Goal: Task Accomplishment & Management: Use online tool/utility

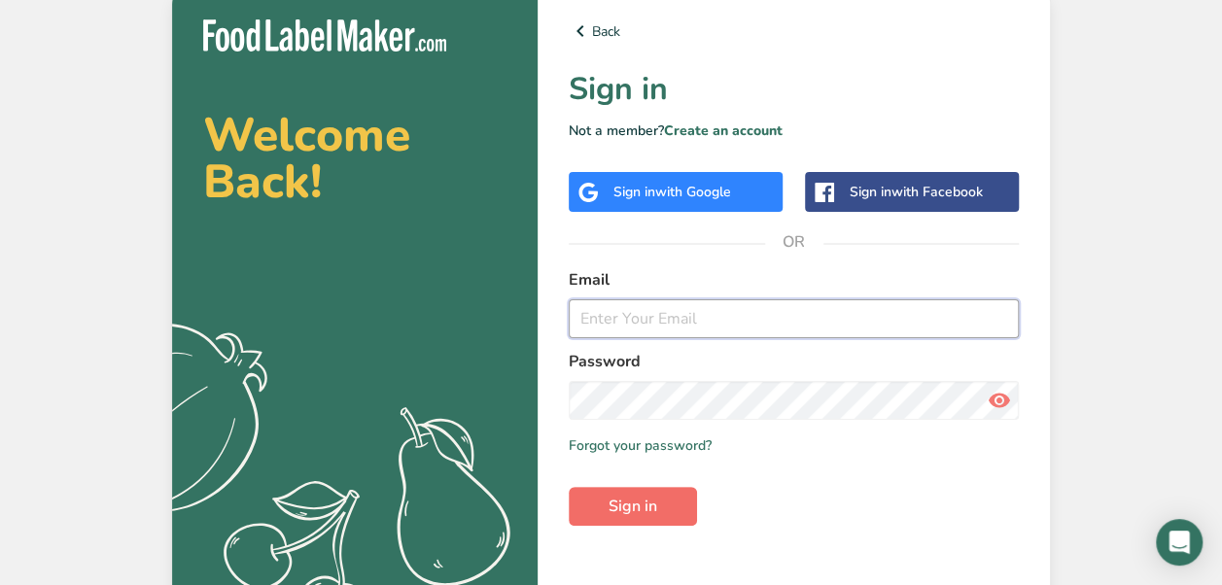
type input "[EMAIL_ADDRESS][DOMAIN_NAME]"
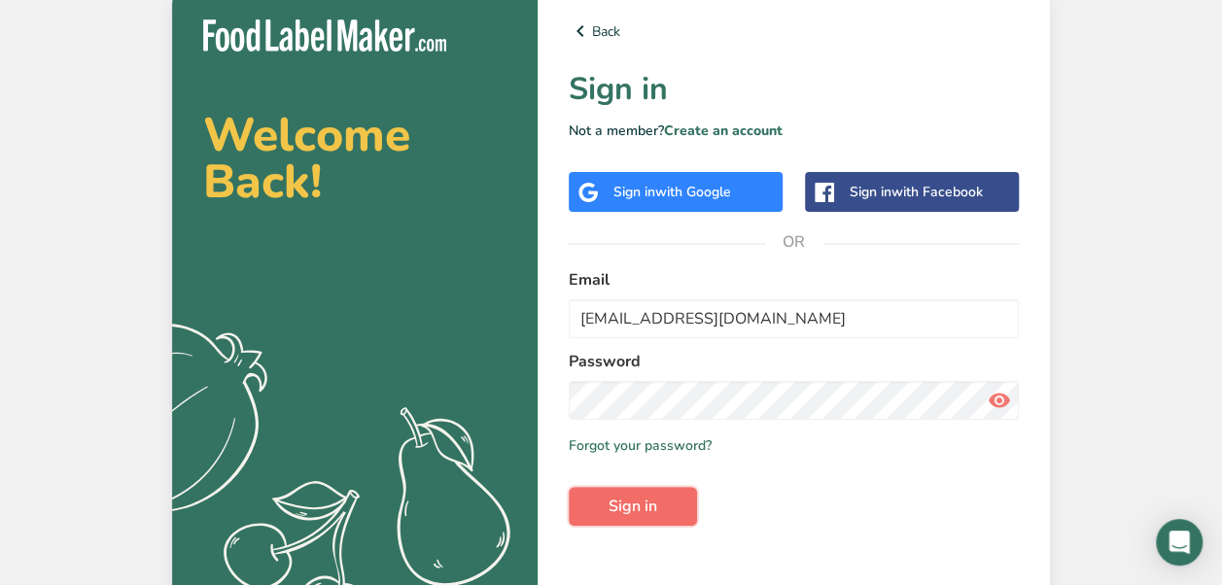
click at [674, 517] on button "Sign in" at bounding box center [633, 506] width 128 height 39
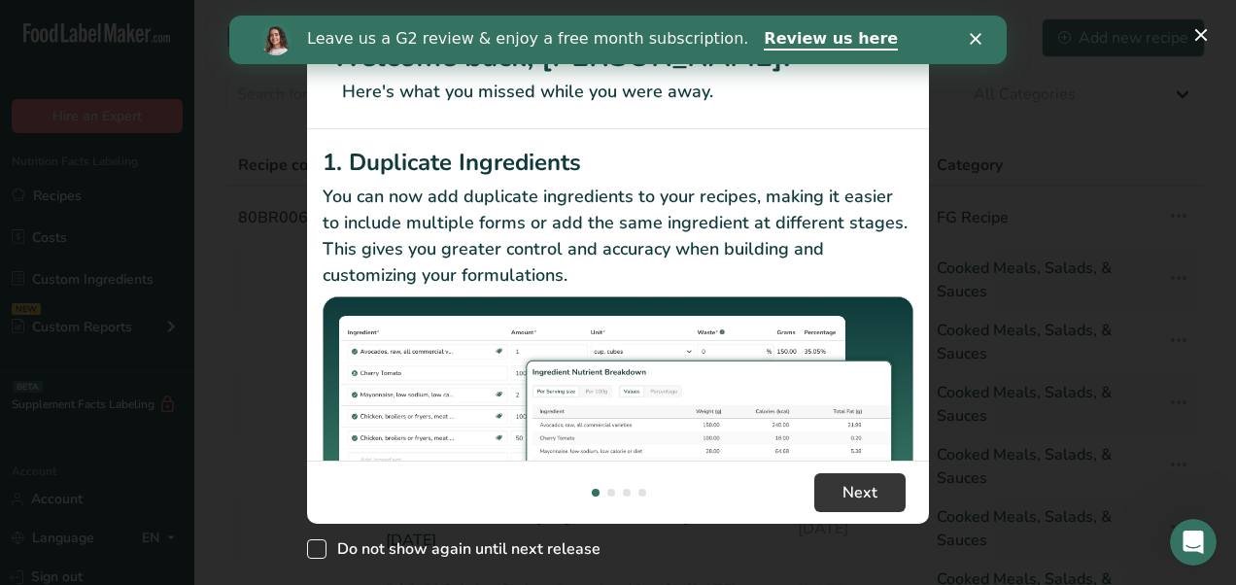
click at [358, 546] on span "Do not show again until next release" at bounding box center [464, 548] width 274 height 19
click at [320, 546] on input "Do not show again until next release" at bounding box center [313, 549] width 13 height 13
checkbox input "true"
click at [867, 484] on span "Next" at bounding box center [860, 492] width 35 height 23
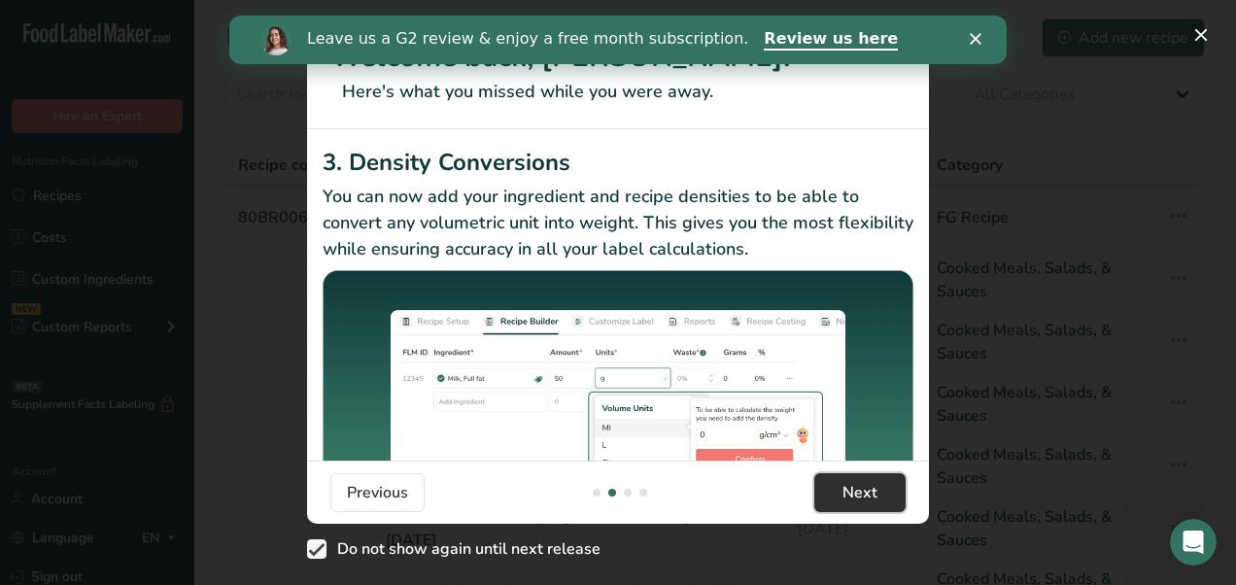
click at [867, 484] on span "Next" at bounding box center [860, 492] width 35 height 23
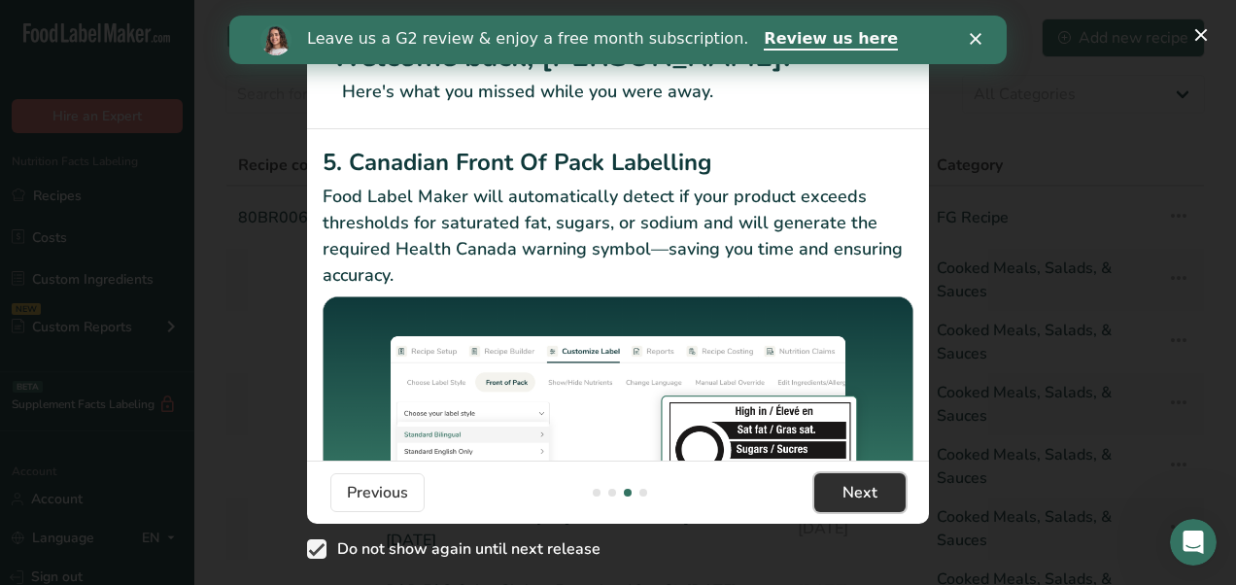
click at [867, 484] on span "Next" at bounding box center [860, 492] width 35 height 23
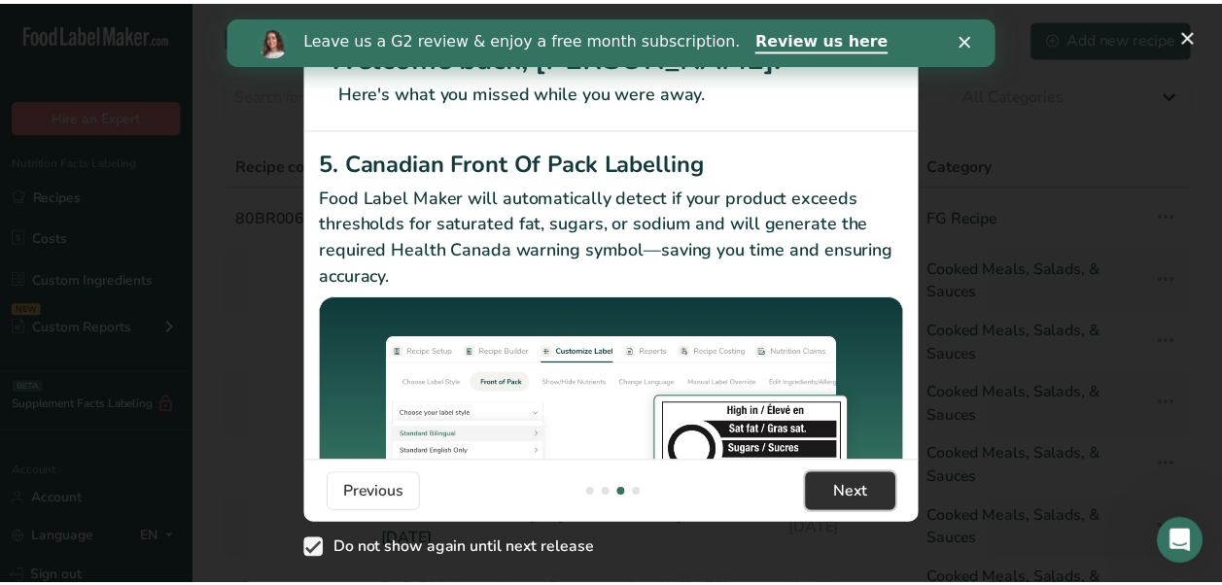
scroll to position [0, 1866]
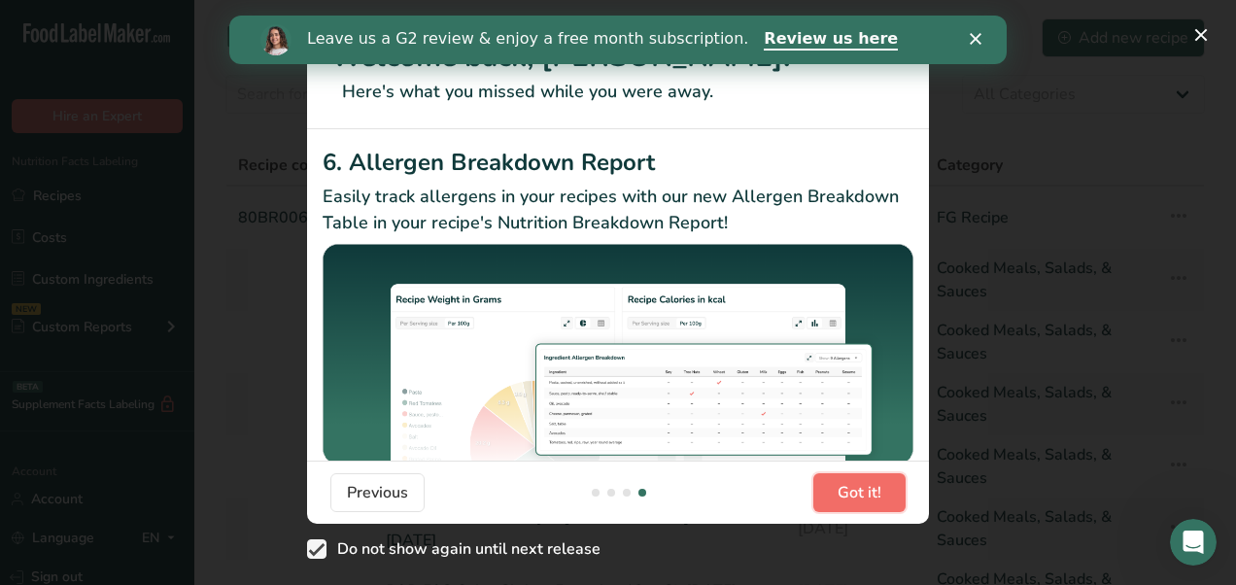
click at [867, 484] on span "Got it!" at bounding box center [860, 492] width 44 height 23
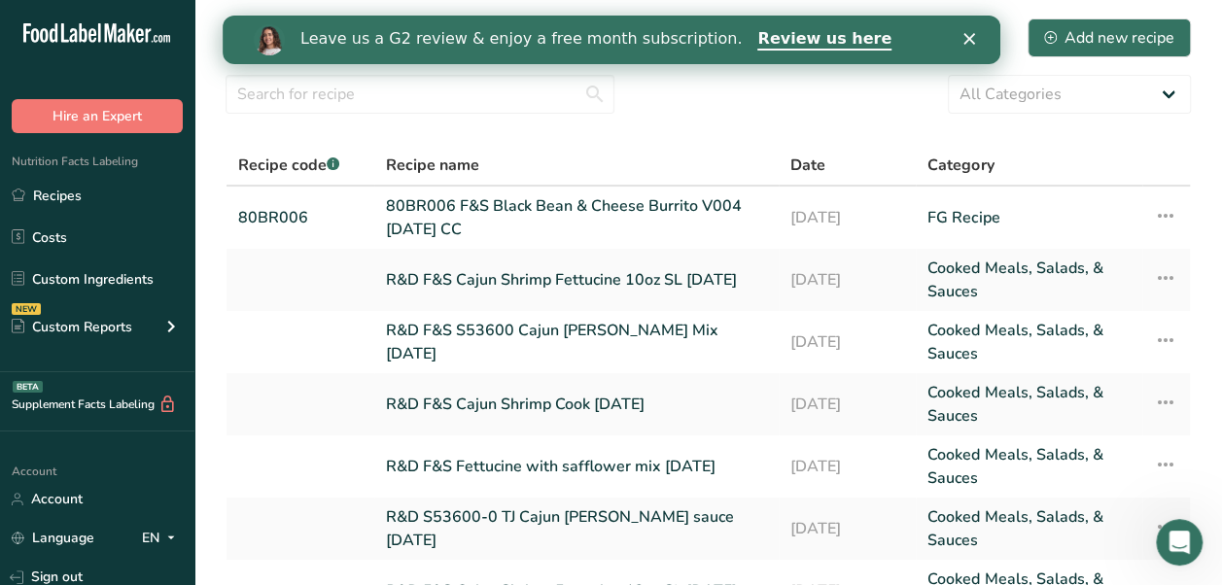
click at [967, 35] on icon "Close" at bounding box center [968, 39] width 12 height 12
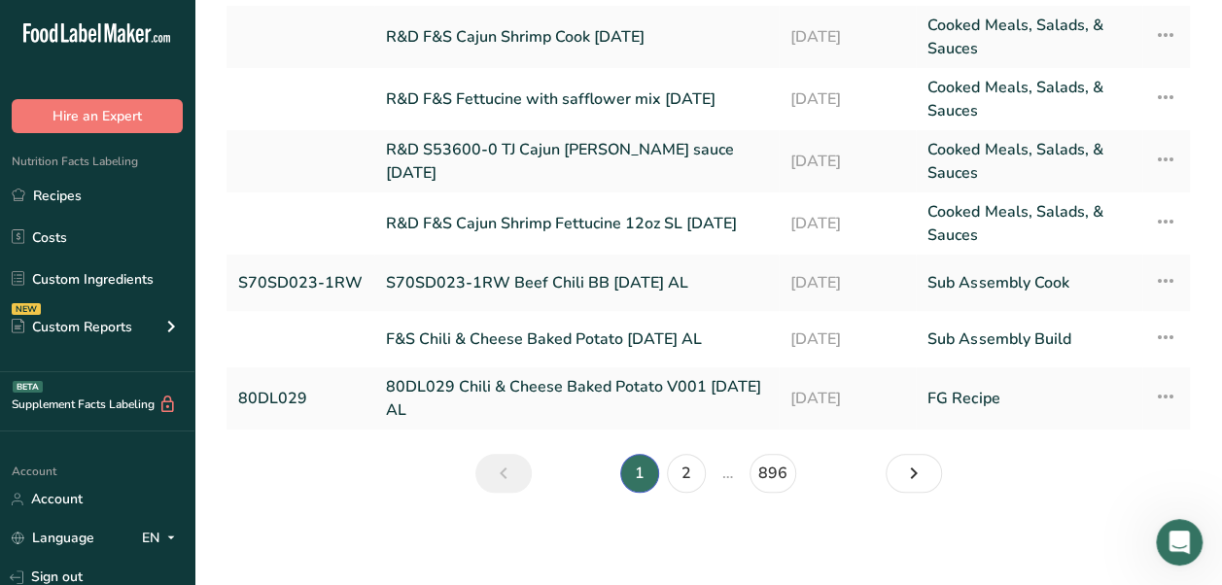
scroll to position [0, 0]
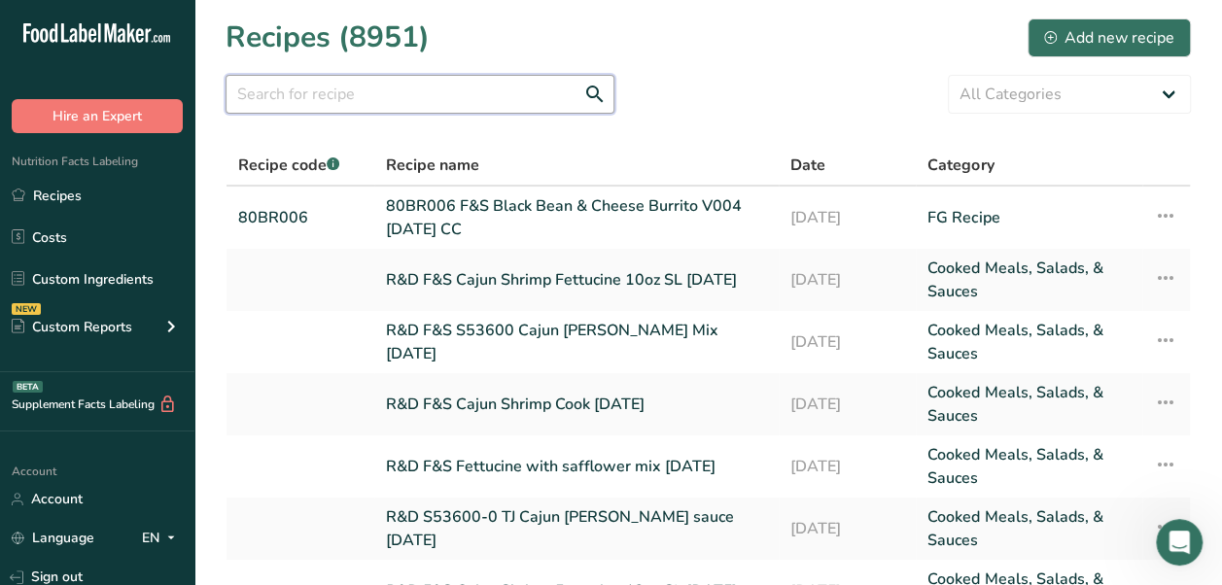
click at [478, 91] on input "text" at bounding box center [419, 94] width 389 height 39
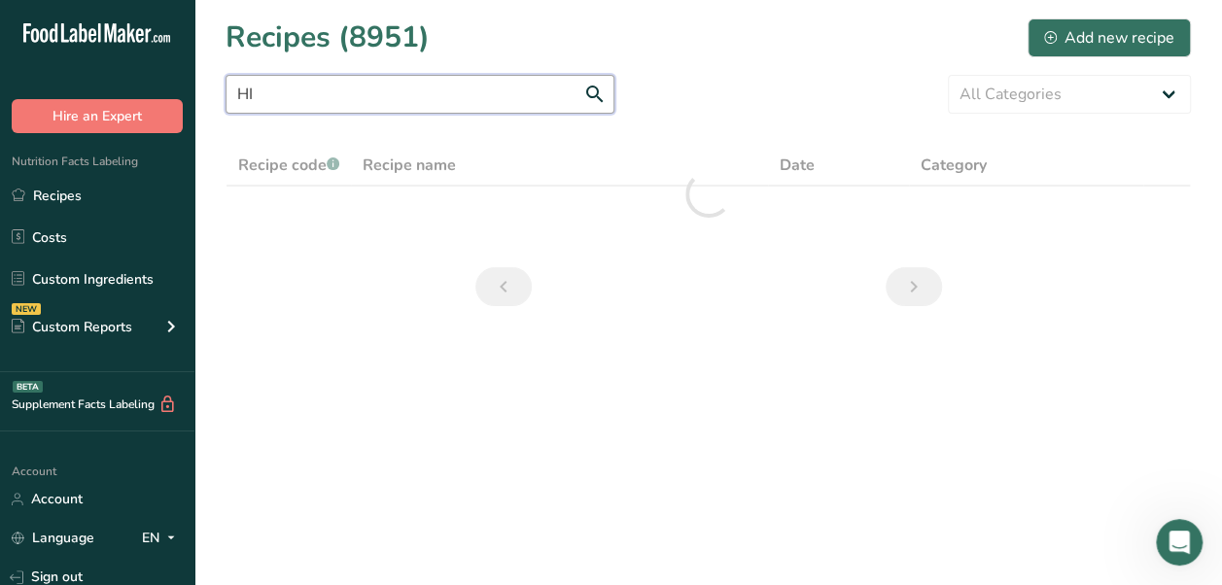
type input "H"
type input "h"
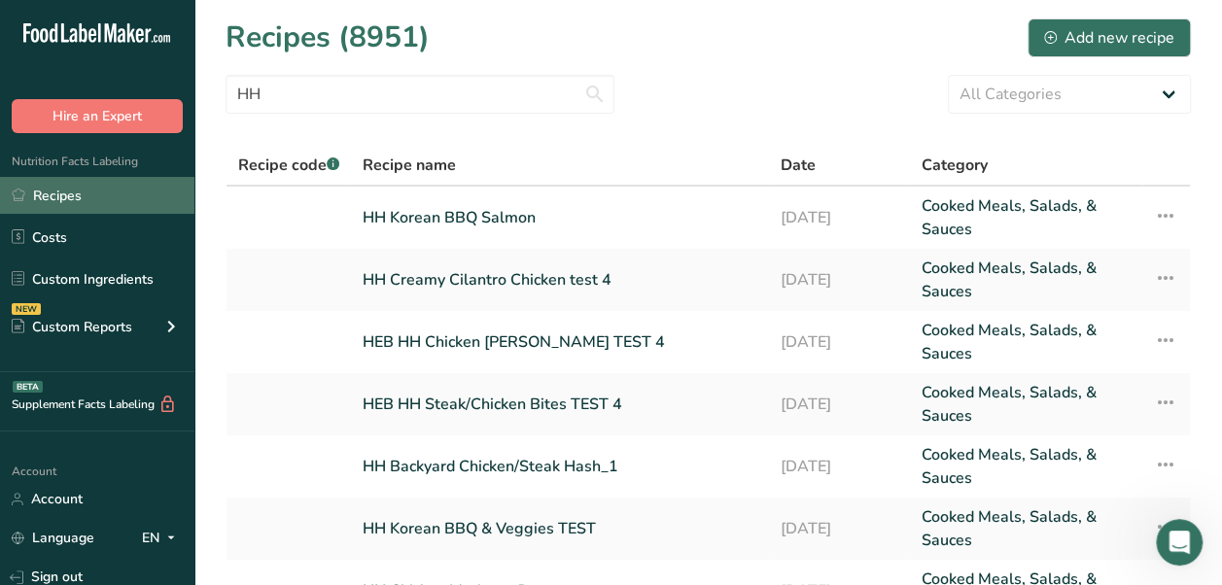
click at [74, 194] on link "Recipes" at bounding box center [97, 195] width 194 height 37
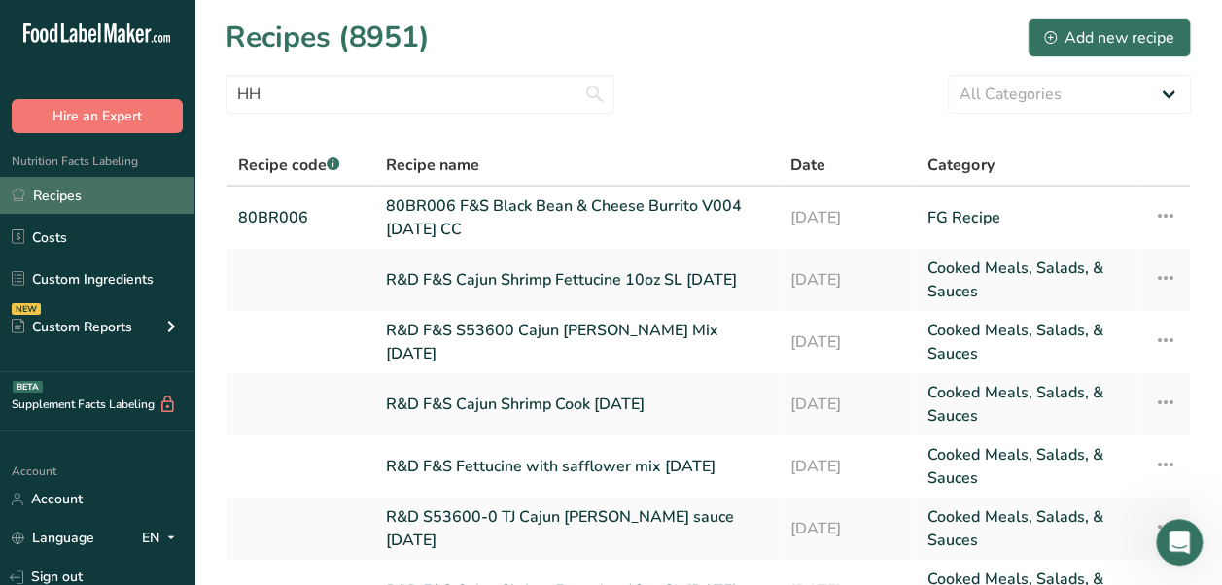
click at [74, 194] on link "Recipes" at bounding box center [97, 195] width 194 height 37
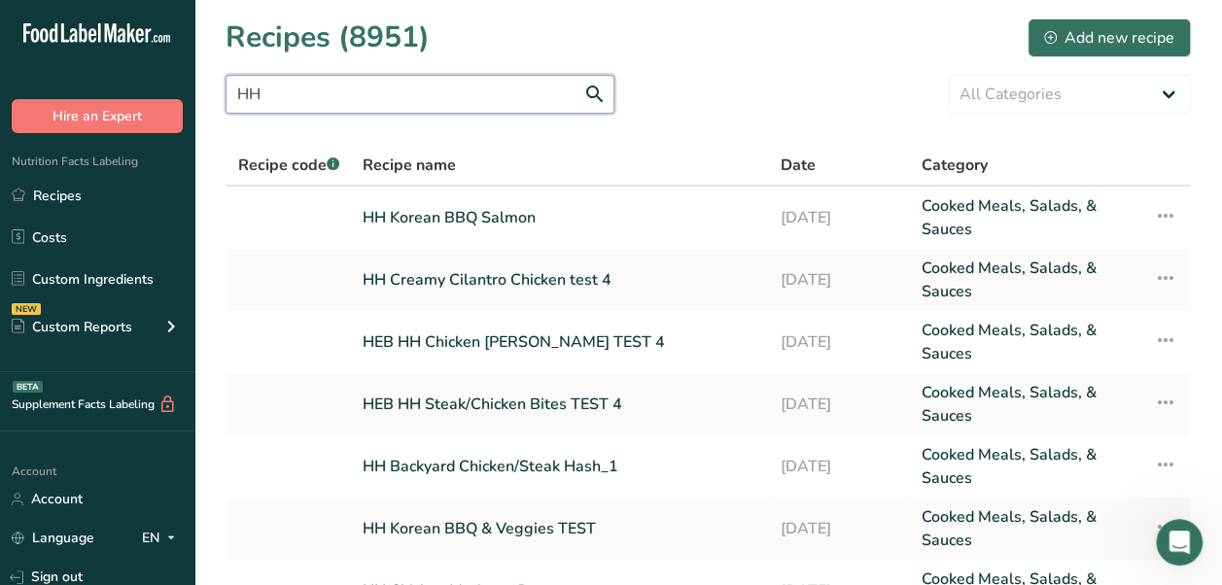
click at [315, 97] on input "HH" at bounding box center [419, 94] width 389 height 39
type input "H"
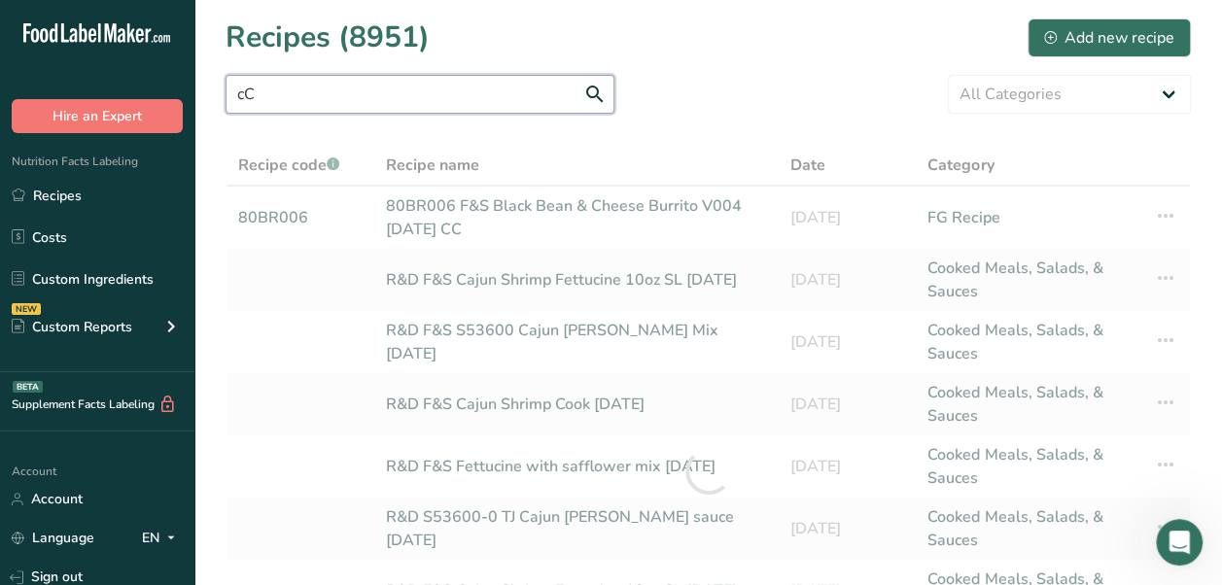
type input "c"
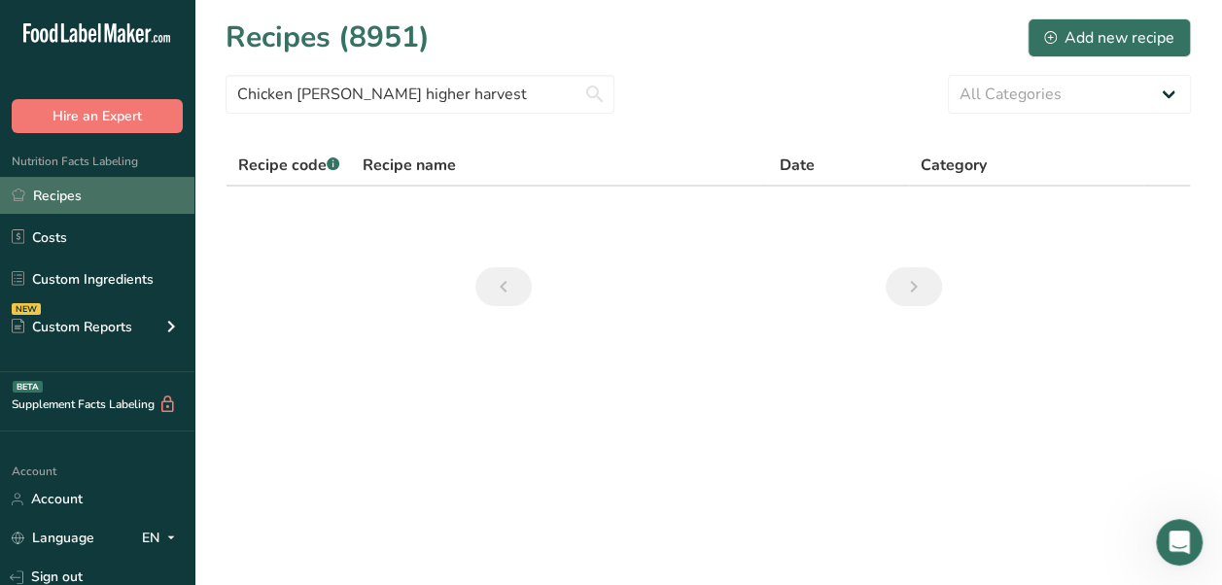
click at [82, 196] on link "Recipes" at bounding box center [97, 195] width 194 height 37
click at [62, 198] on link "Recipes" at bounding box center [97, 195] width 194 height 37
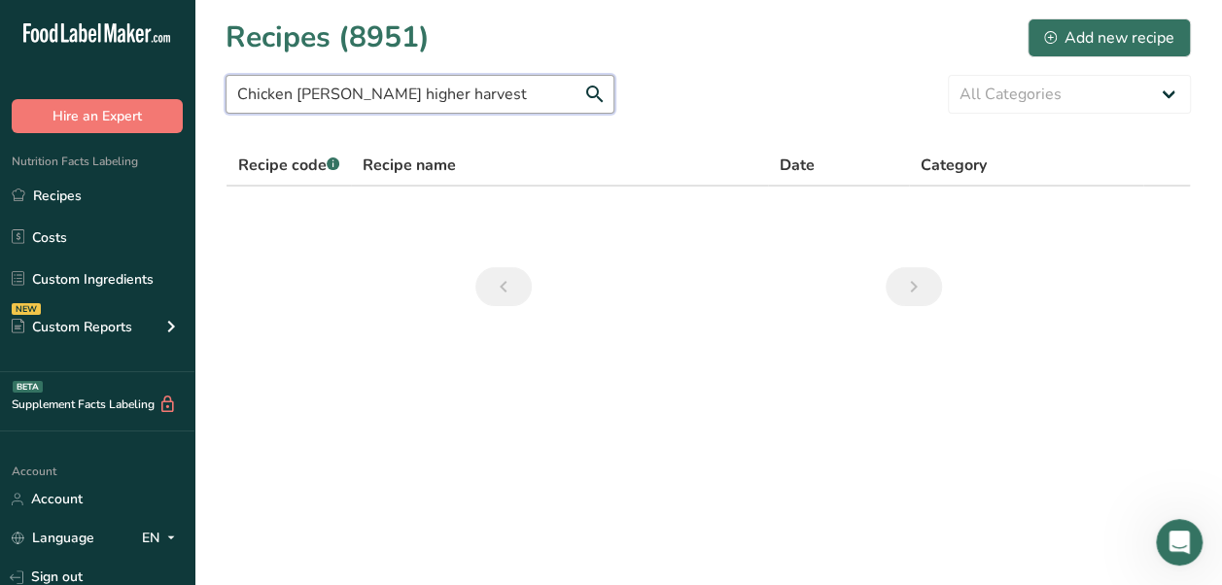
click at [470, 103] on input "Chicken [PERSON_NAME] higher harvest" at bounding box center [419, 94] width 389 height 39
type input "Chicken [PERSON_NAME]"
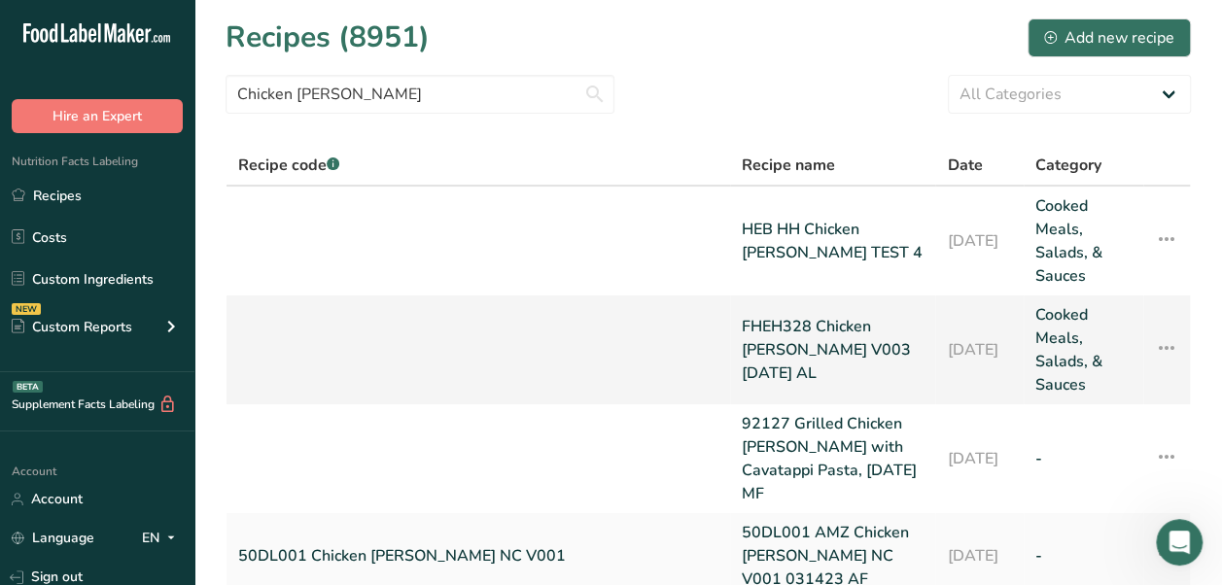
click at [770, 310] on link "FHEH328 Chicken [PERSON_NAME] V003 [DATE] AL" at bounding box center [833, 349] width 182 height 93
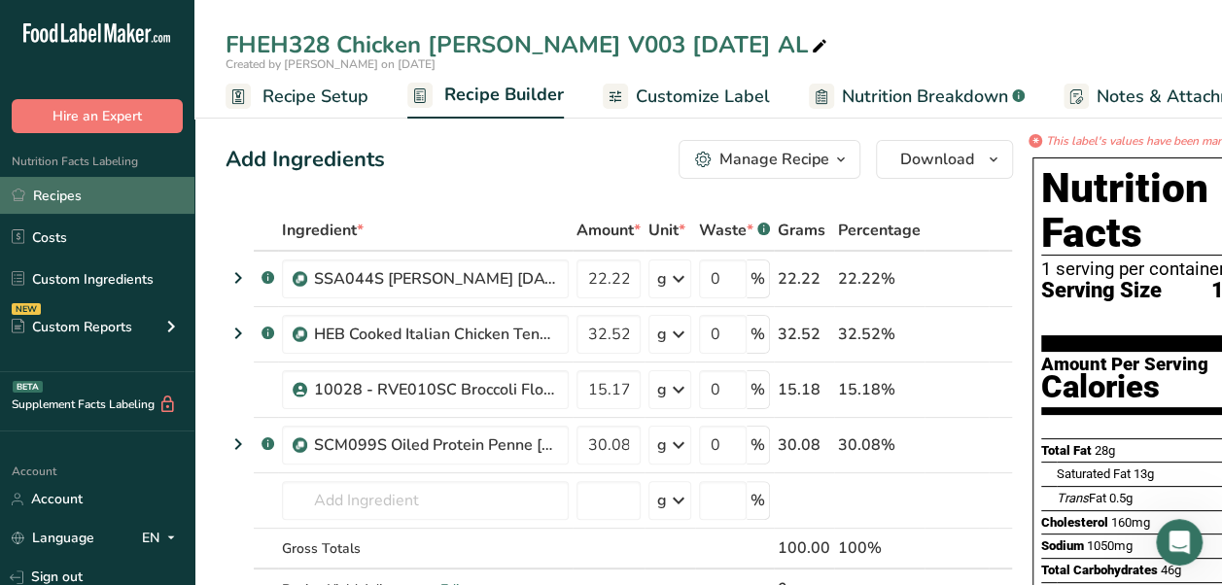
click at [103, 196] on link "Recipes" at bounding box center [97, 195] width 194 height 37
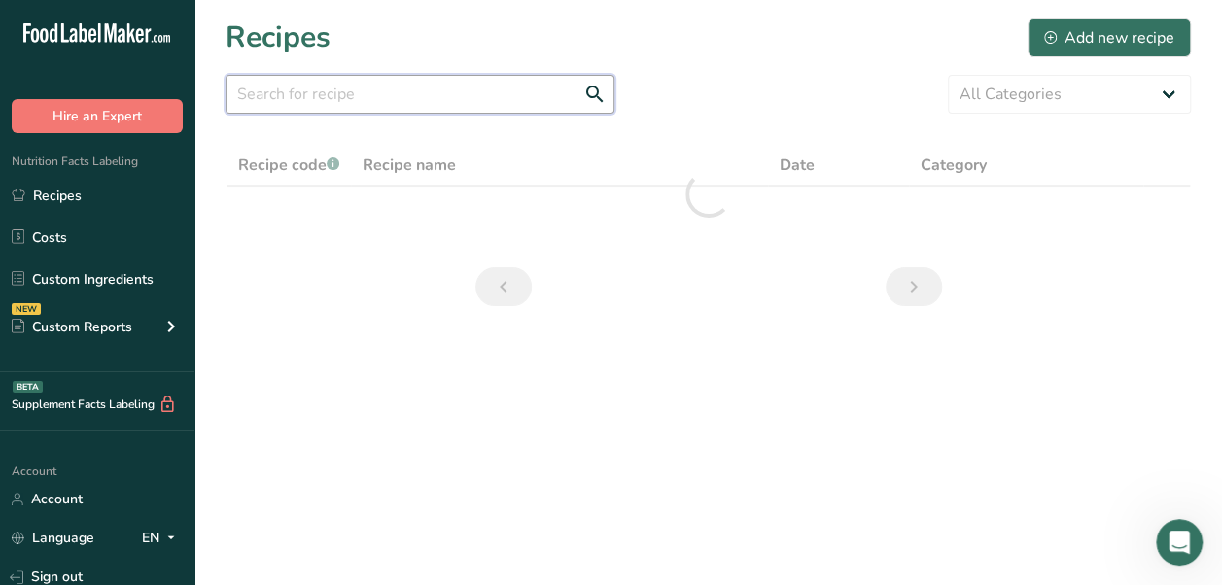
click at [422, 101] on input "text" at bounding box center [419, 94] width 389 height 39
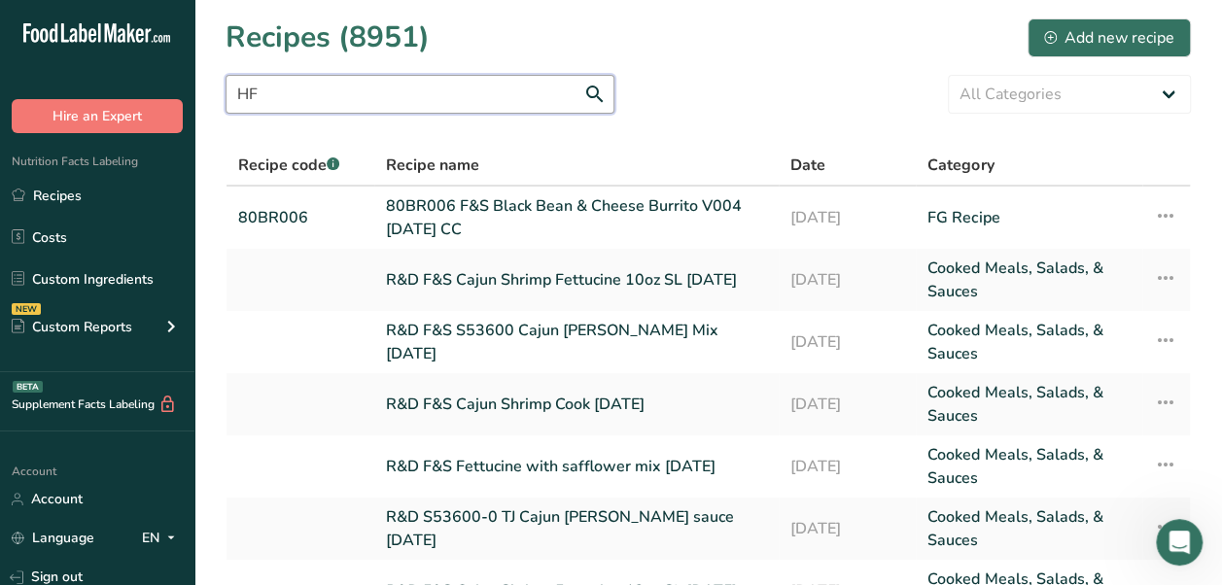
type input "H"
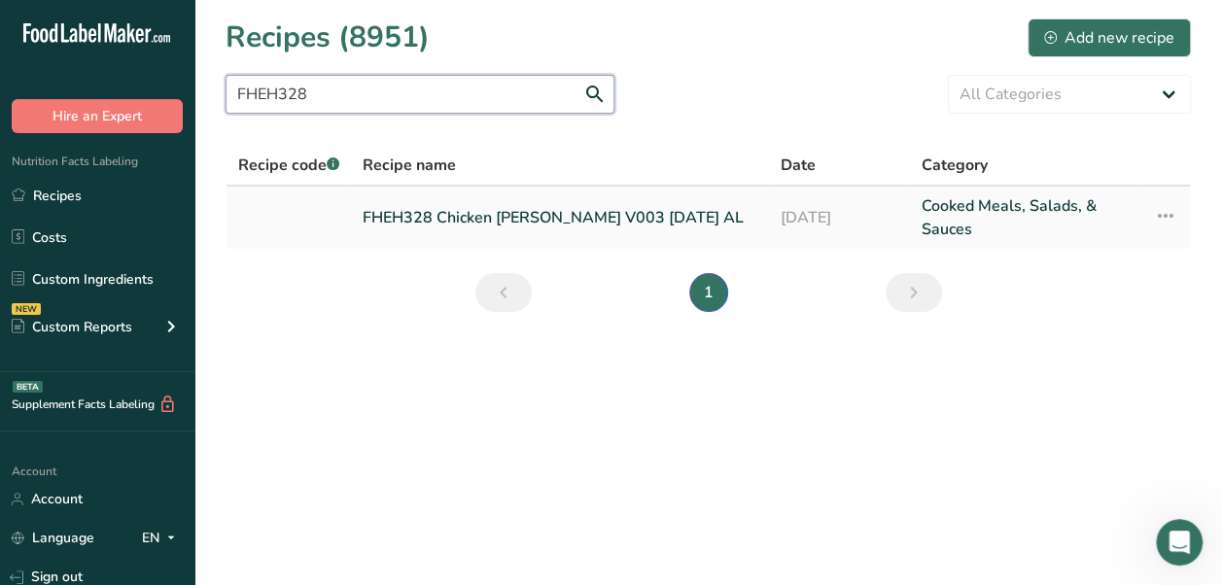
type input "FHEH328"
click at [447, 220] on link "FHEH328 Chicken [PERSON_NAME] V003 [DATE] AL" at bounding box center [559, 217] width 395 height 47
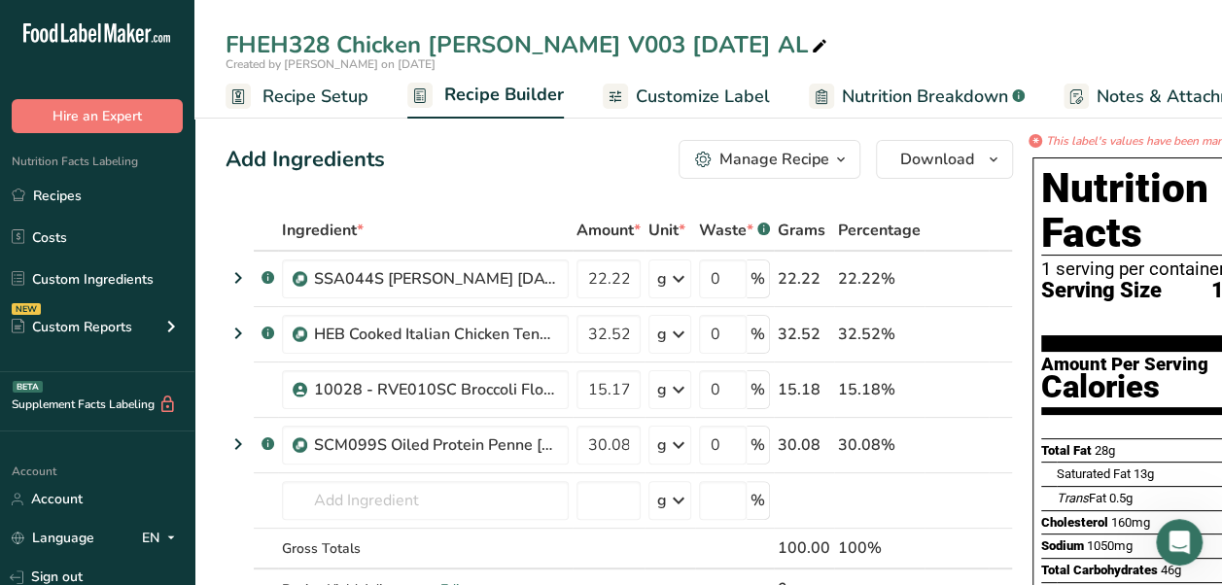
click at [877, 102] on span "Nutrition Breakdown" at bounding box center [925, 97] width 166 height 26
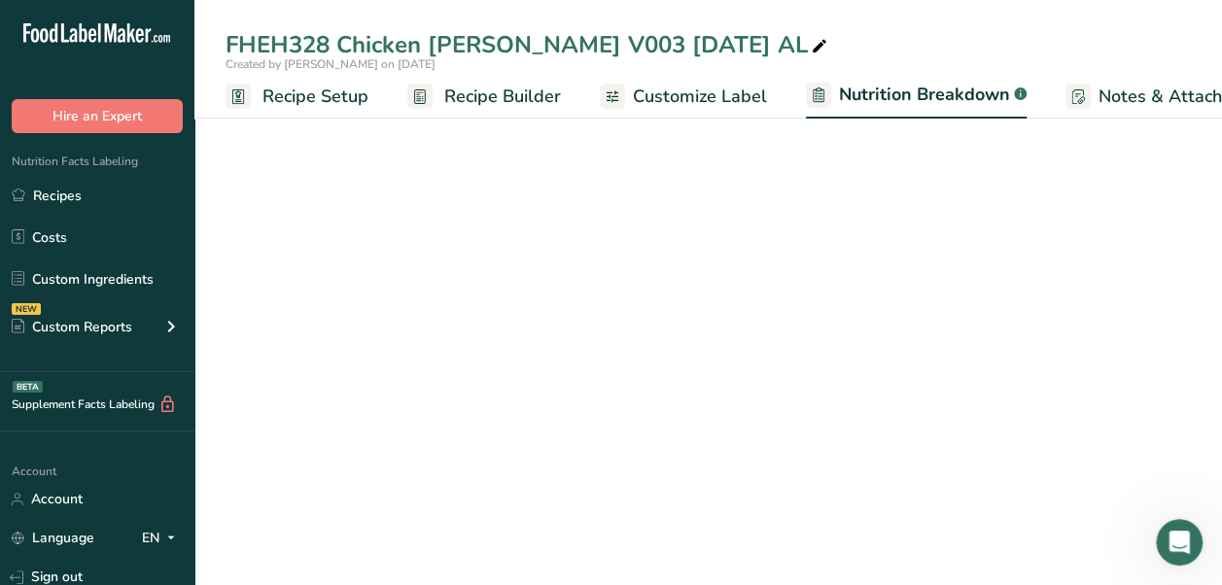
scroll to position [0, 66]
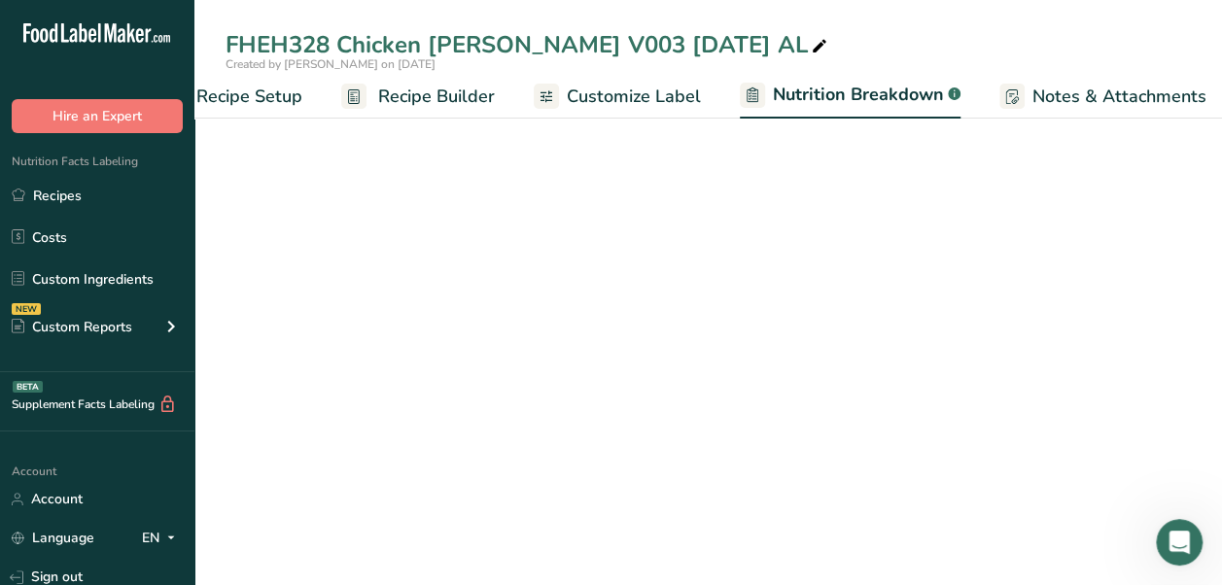
select select "Calories"
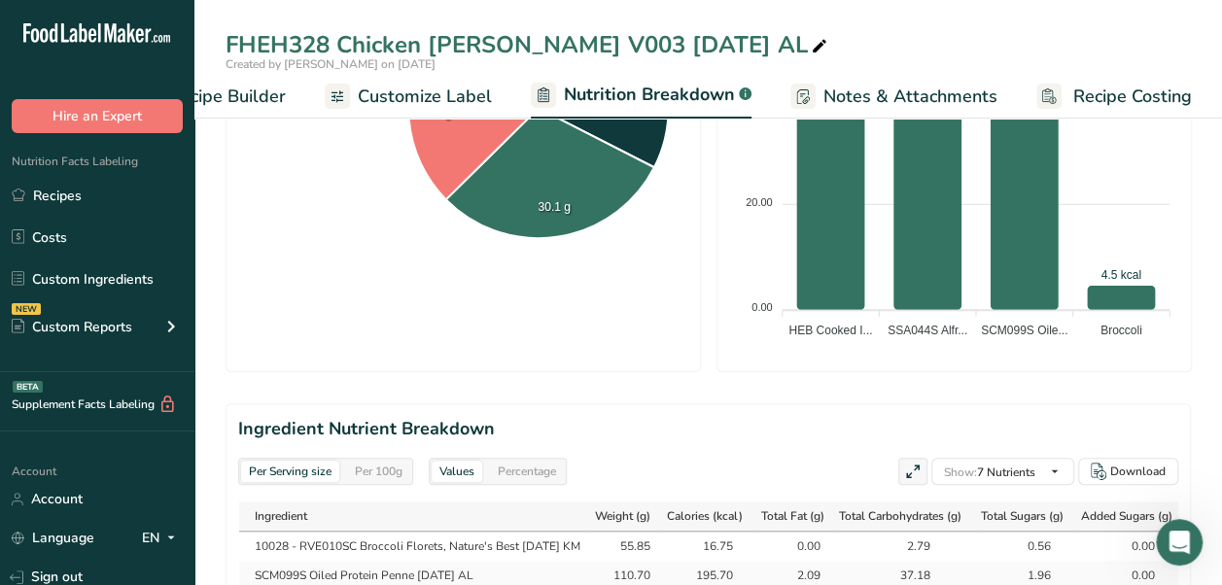
scroll to position [785, 0]
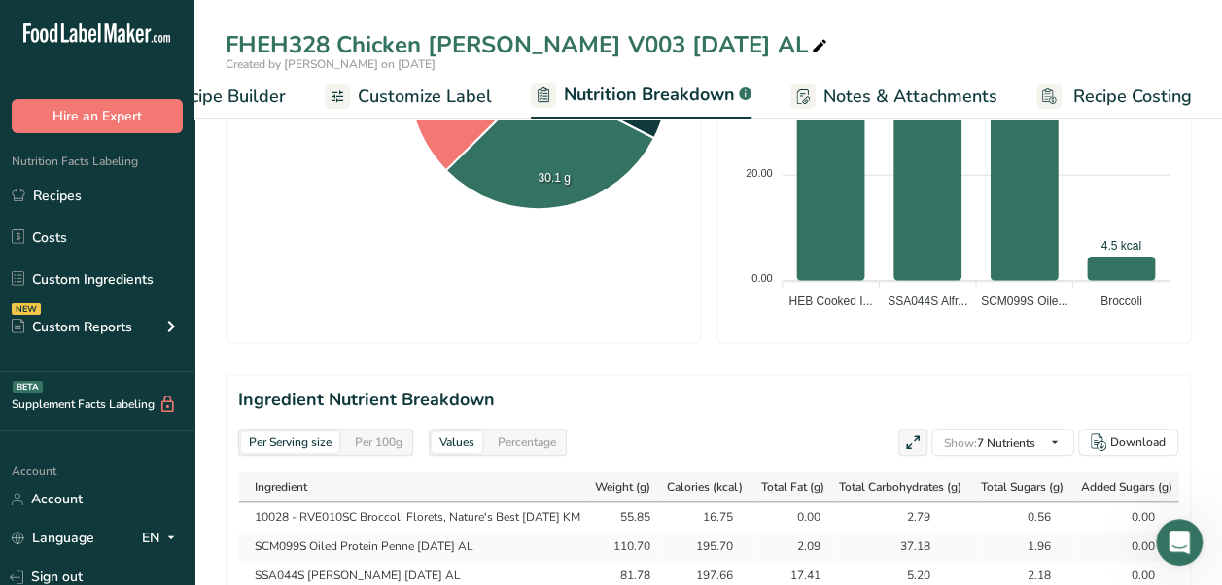
click at [384, 431] on div "Per 100g" at bounding box center [378, 441] width 63 height 21
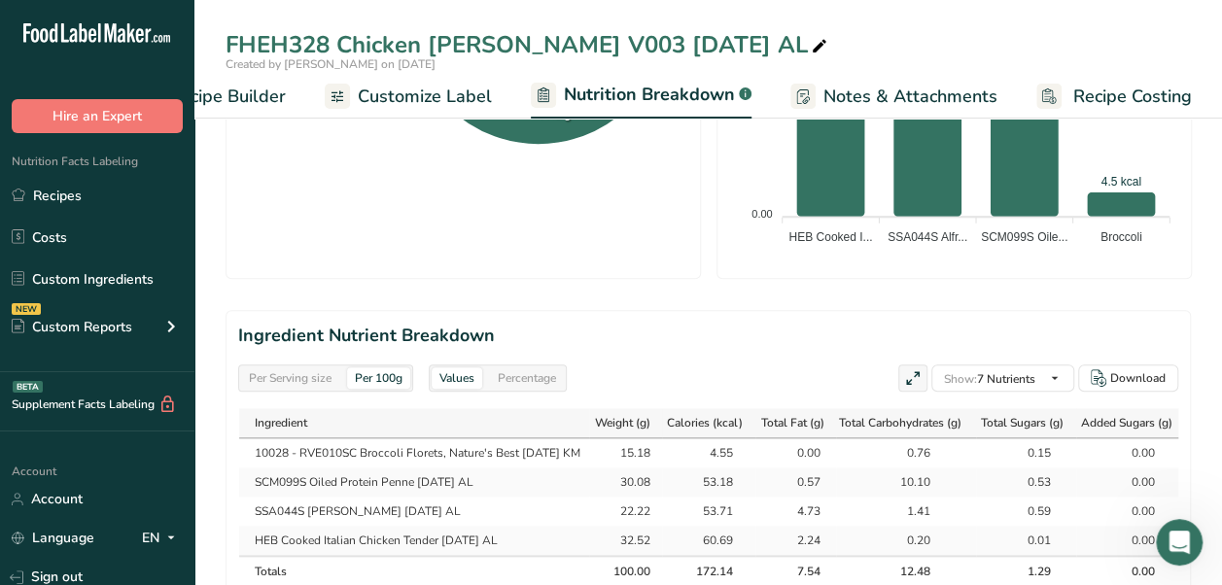
scroll to position [853, 0]
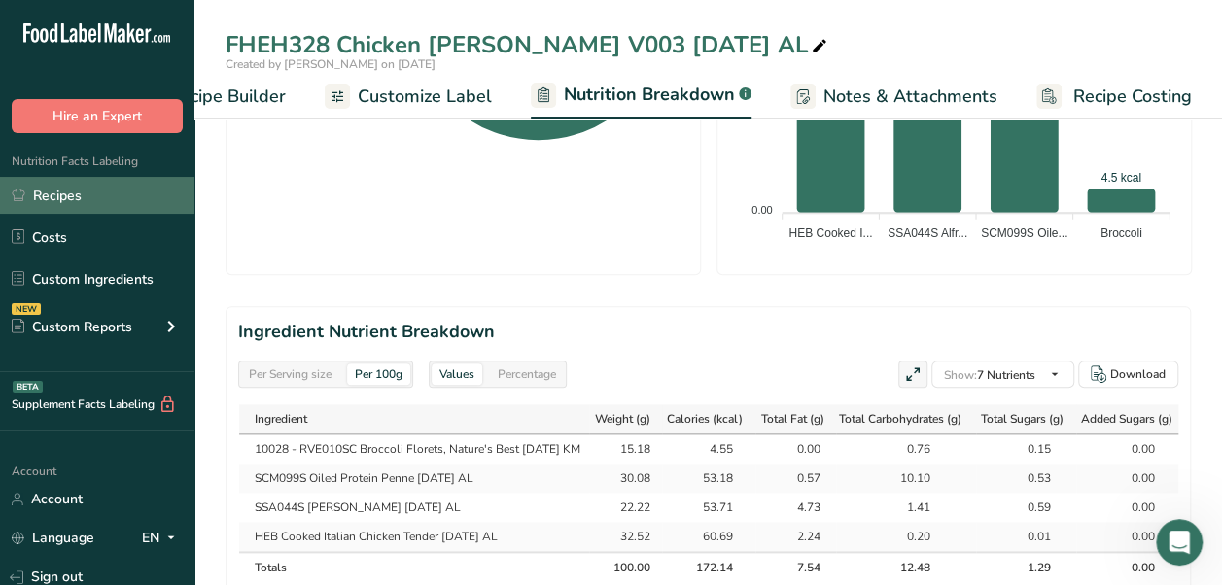
click at [67, 191] on link "Recipes" at bounding box center [97, 195] width 194 height 37
